Goal: Communication & Community: Connect with others

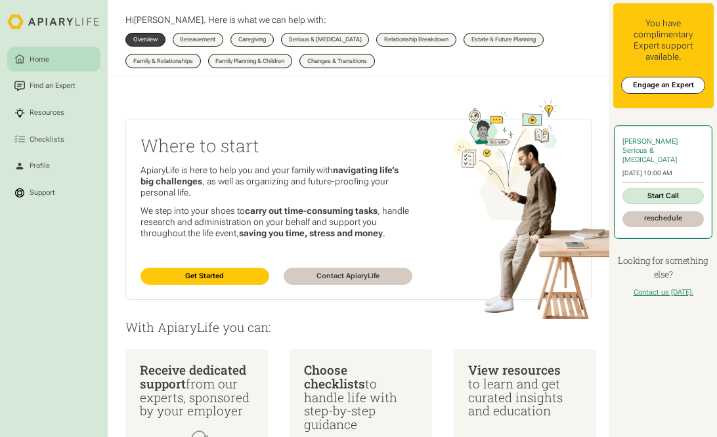
click at [658, 202] on link "Start Call" at bounding box center [662, 196] width 81 height 16
click at [638, 203] on link "Start Call" at bounding box center [662, 196] width 81 height 16
